Goal: Check status: Check status

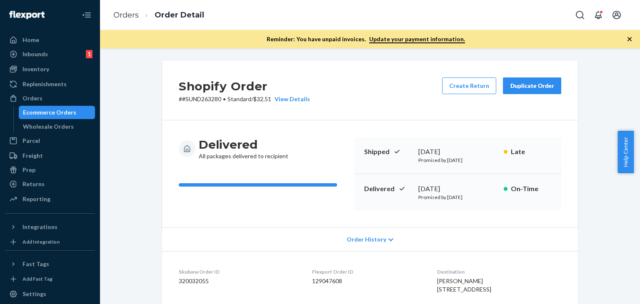
click at [574, 217] on div "Delivered All packages delivered to recipient Shipped [DATE] Promised by [DATE]…" at bounding box center [370, 173] width 416 height 107
click at [493, 20] on div "Orders Order Detail" at bounding box center [370, 15] width 540 height 30
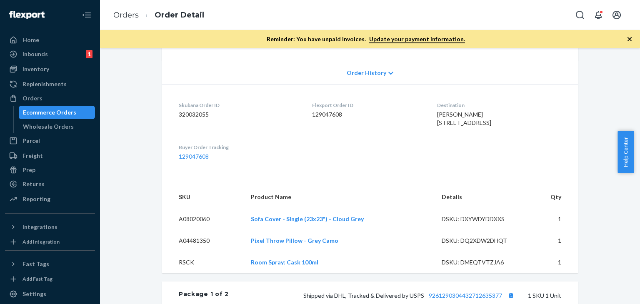
scroll to position [208, 0]
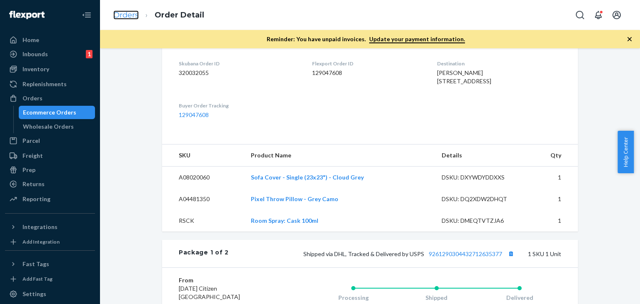
click at [131, 17] on link "Orders" at bounding box center [125, 14] width 25 height 9
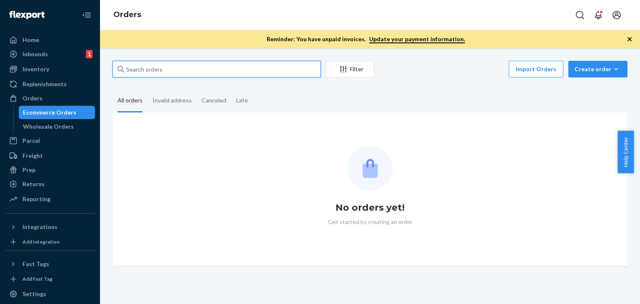
click at [180, 65] on input "text" at bounding box center [216, 69] width 208 height 17
paste input "002982509-B Complete"
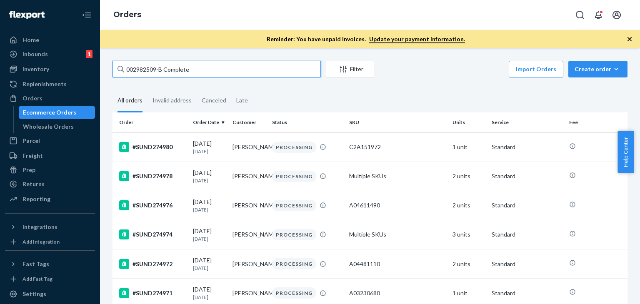
drag, startPoint x: 173, startPoint y: 72, endPoint x: 232, endPoint y: 75, distance: 58.4
click at [230, 75] on input "002982509-B Complete" at bounding box center [216, 69] width 208 height 17
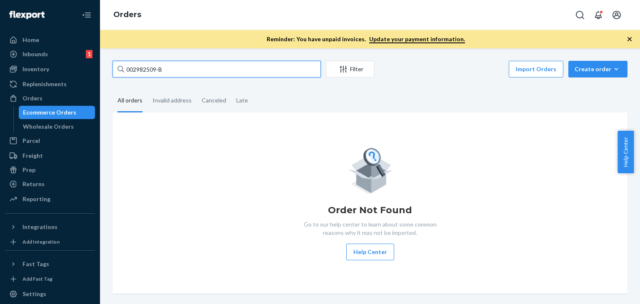
drag, startPoint x: 172, startPoint y: 69, endPoint x: 112, endPoint y: 70, distance: 60.0
click at [112, 70] on input "002982509-B" at bounding box center [216, 69] width 208 height 17
paste input "#SUND272502"
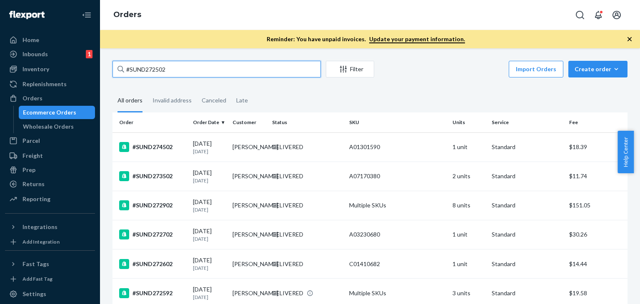
type input "#SUND272502"
